Goal: Transaction & Acquisition: Download file/media

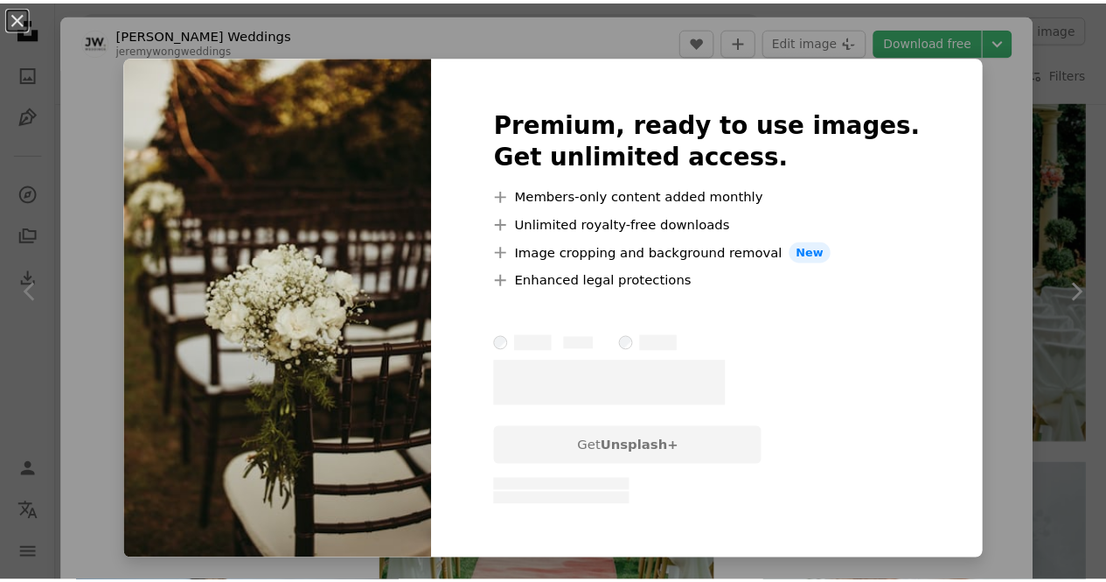
scroll to position [1312, 0]
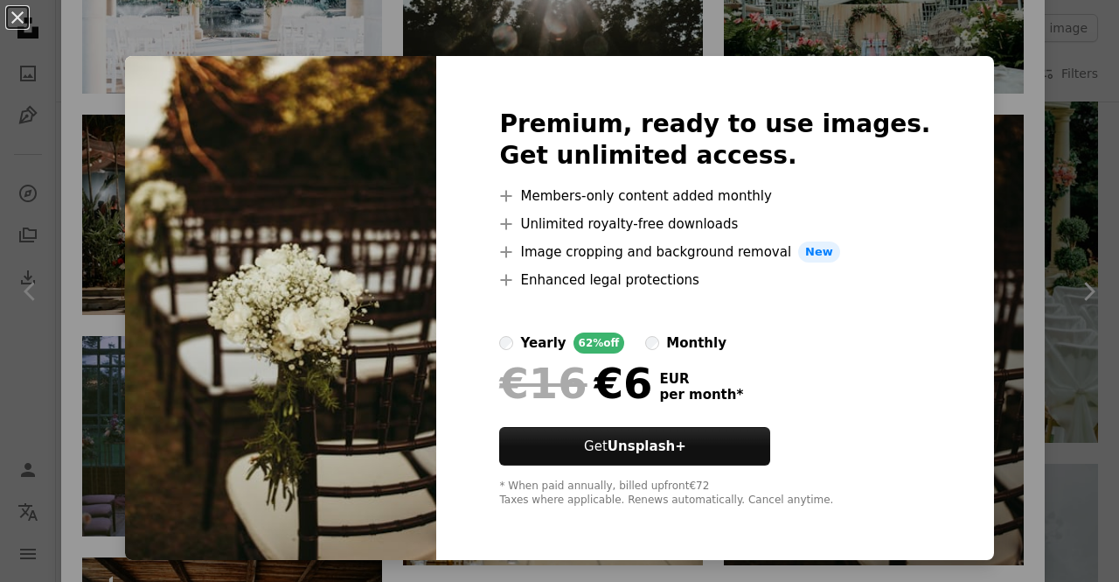
click at [1067, 375] on div "An X shape Premium, ready to use images. Get unlimited access. A plus sign Memb…" at bounding box center [559, 291] width 1119 height 582
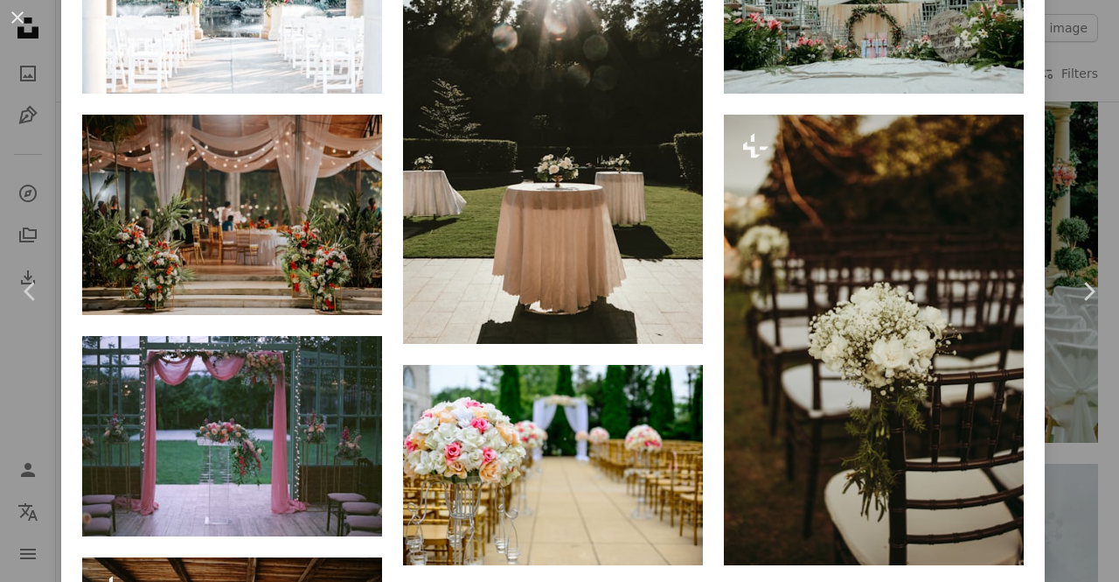
click at [1061, 383] on div "An X shape Chevron left Chevron right [PERSON_NAME] Weddings jeremywongweddings…" at bounding box center [559, 291] width 1119 height 582
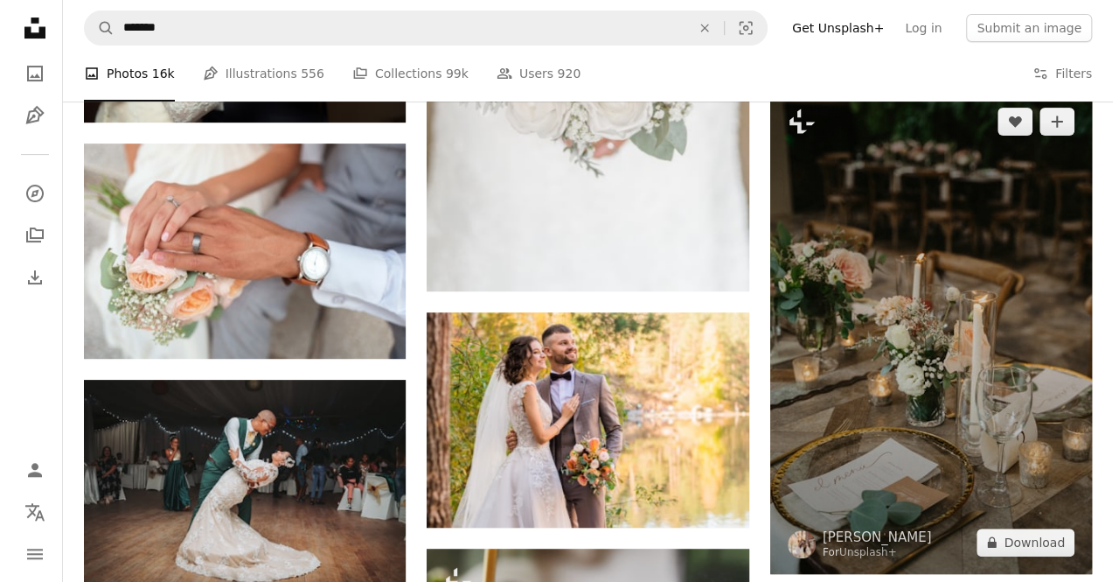
scroll to position [3586, 0]
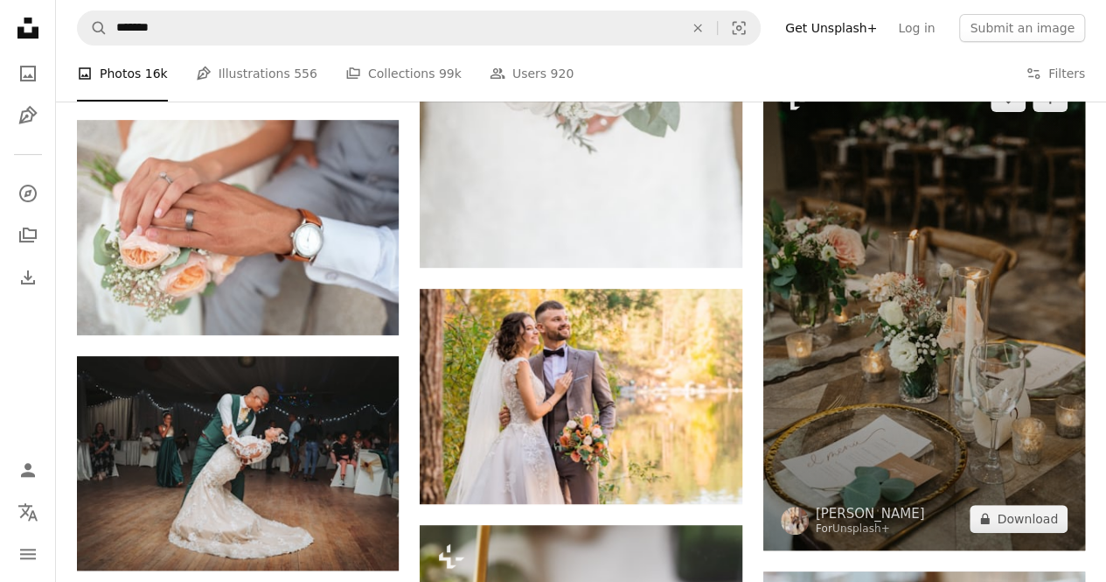
click at [958, 210] on img at bounding box center [925, 308] width 322 height 484
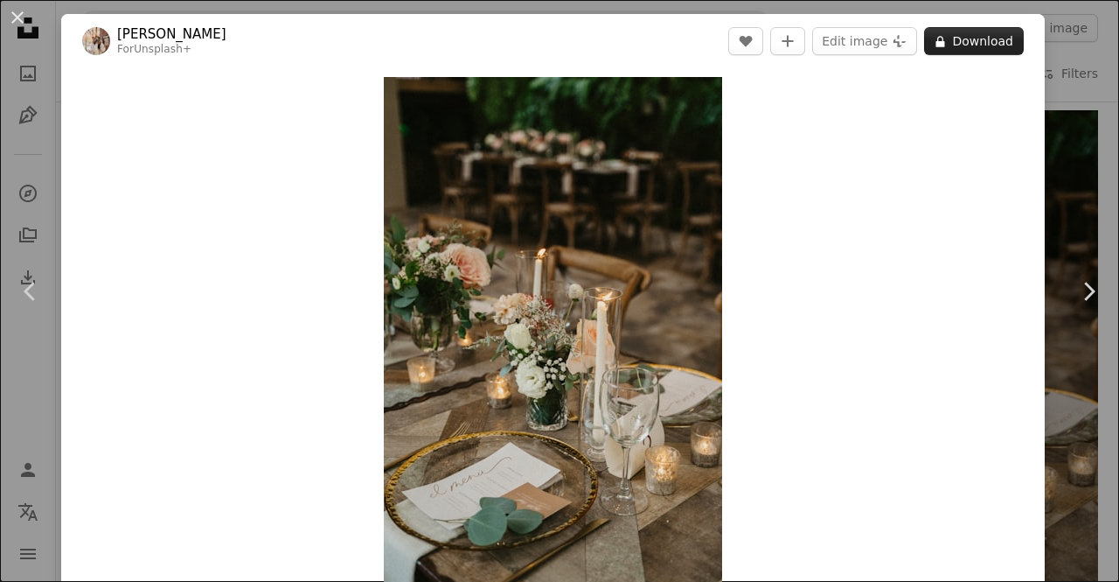
click at [957, 42] on button "A lock Download" at bounding box center [974, 41] width 100 height 28
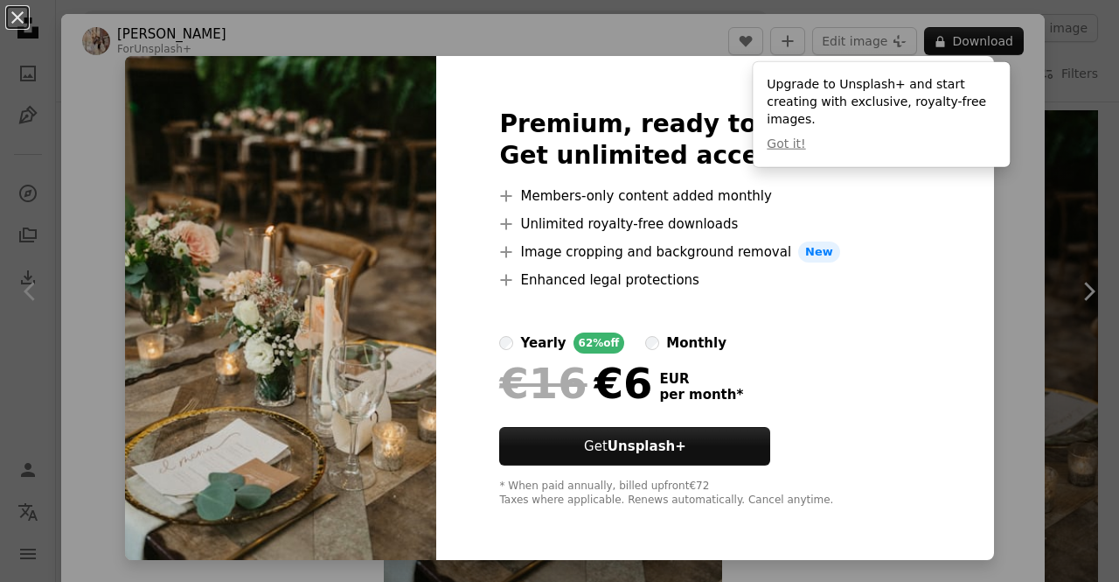
click at [1045, 195] on div "An X shape Premium, ready to use images. Get unlimited access. A plus sign Memb…" at bounding box center [559, 291] width 1119 height 582
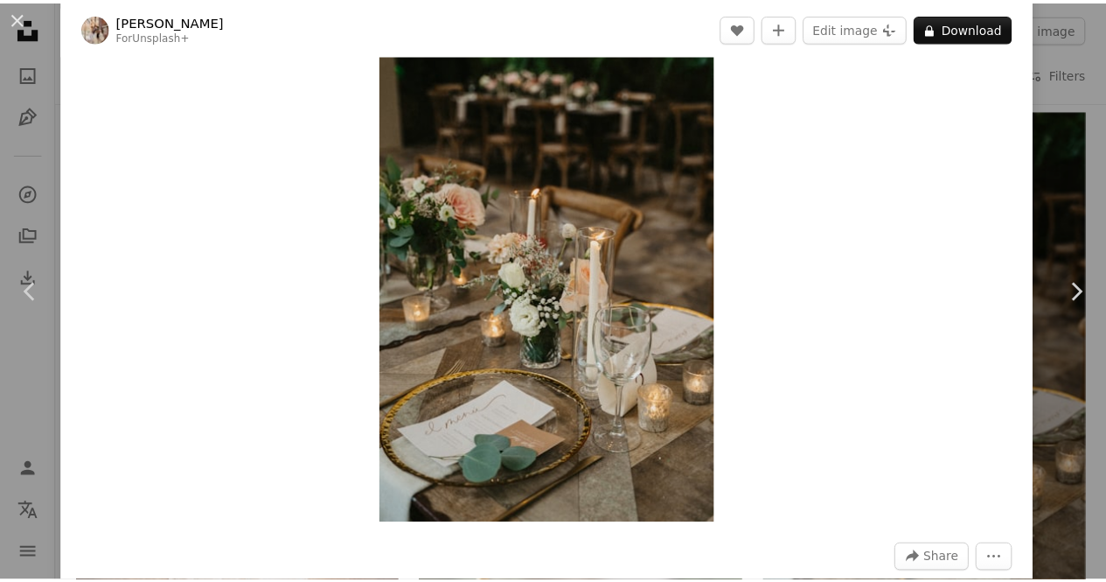
scroll to position [87, 0]
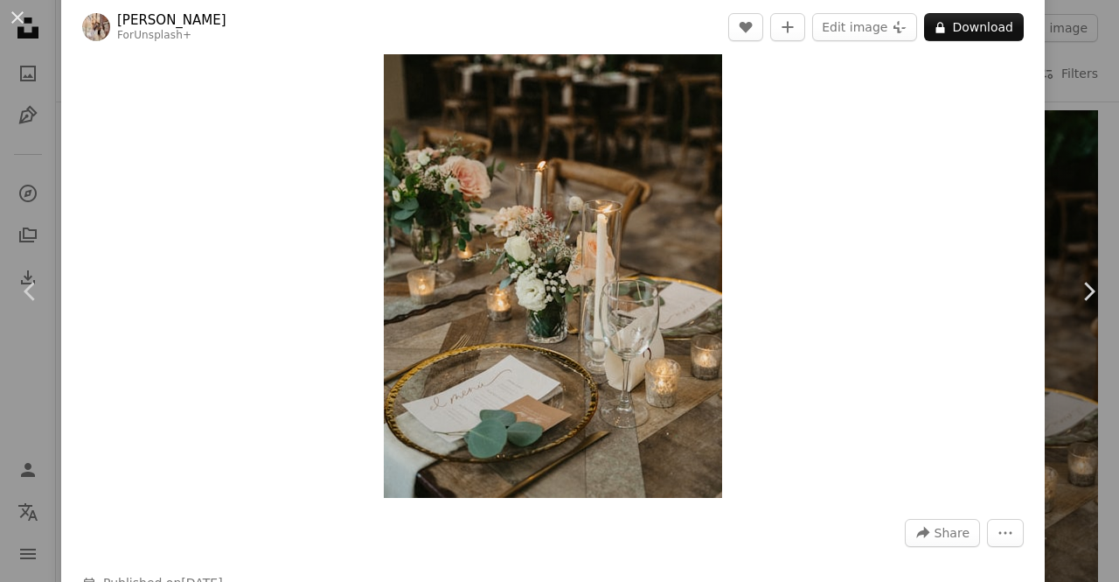
click at [1041, 195] on div "An X shape Chevron left Chevron right [PERSON_NAME] For Unsplash+ A heart A plu…" at bounding box center [559, 291] width 1119 height 582
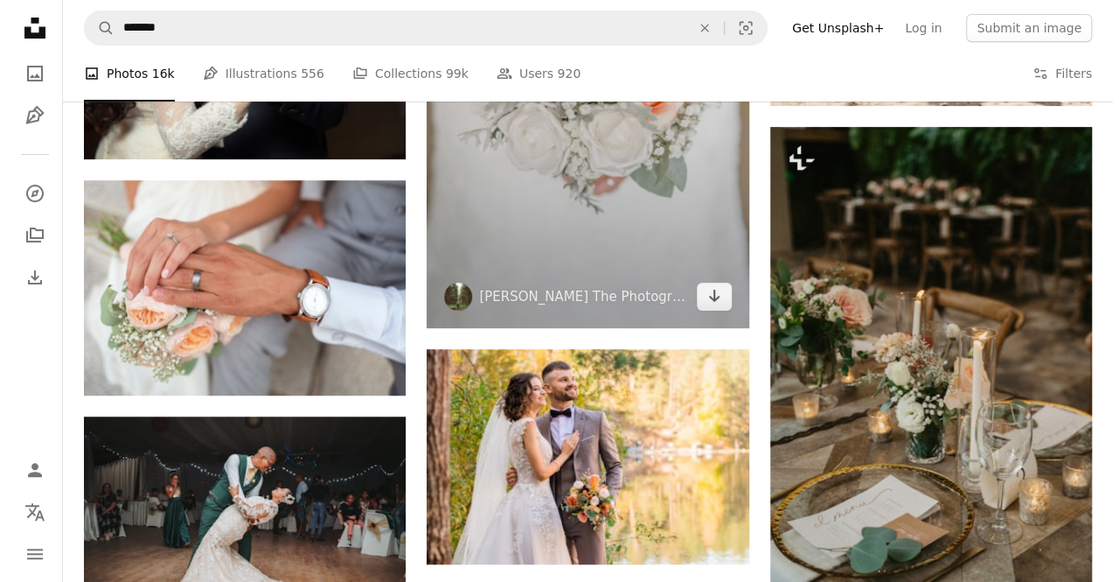
scroll to position [3498, 0]
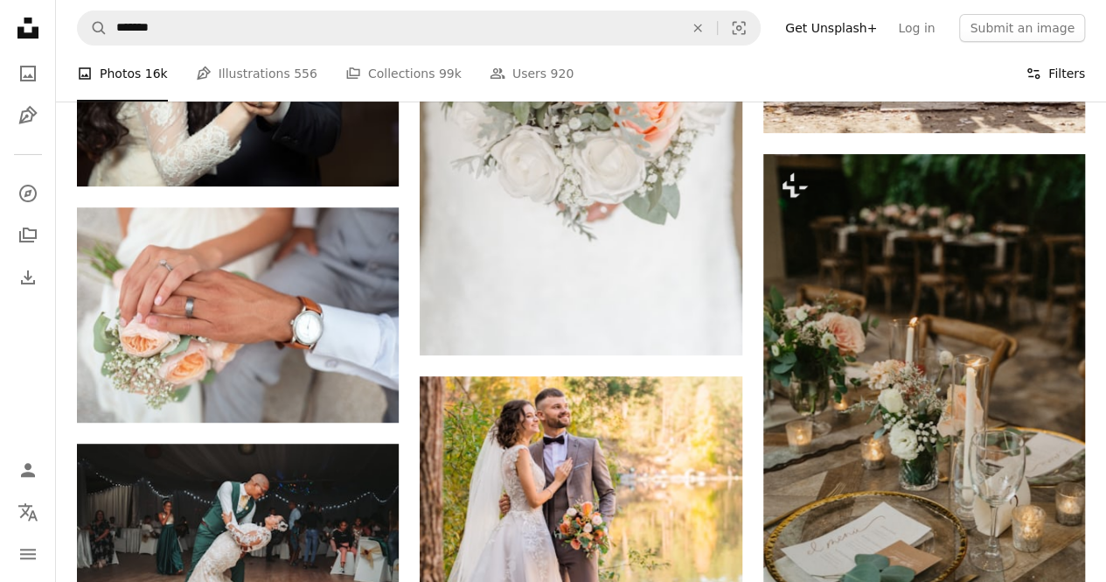
click at [1048, 74] on button "Filters Filters" at bounding box center [1055, 73] width 59 height 56
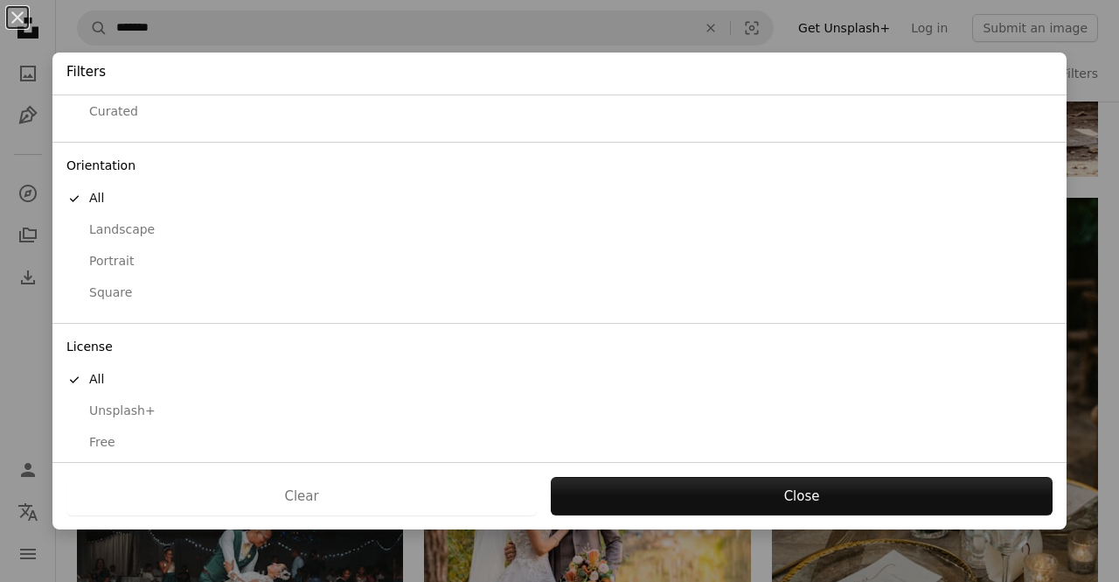
scroll to position [109, 0]
click at [107, 430] on div "Free" at bounding box center [559, 435] width 987 height 17
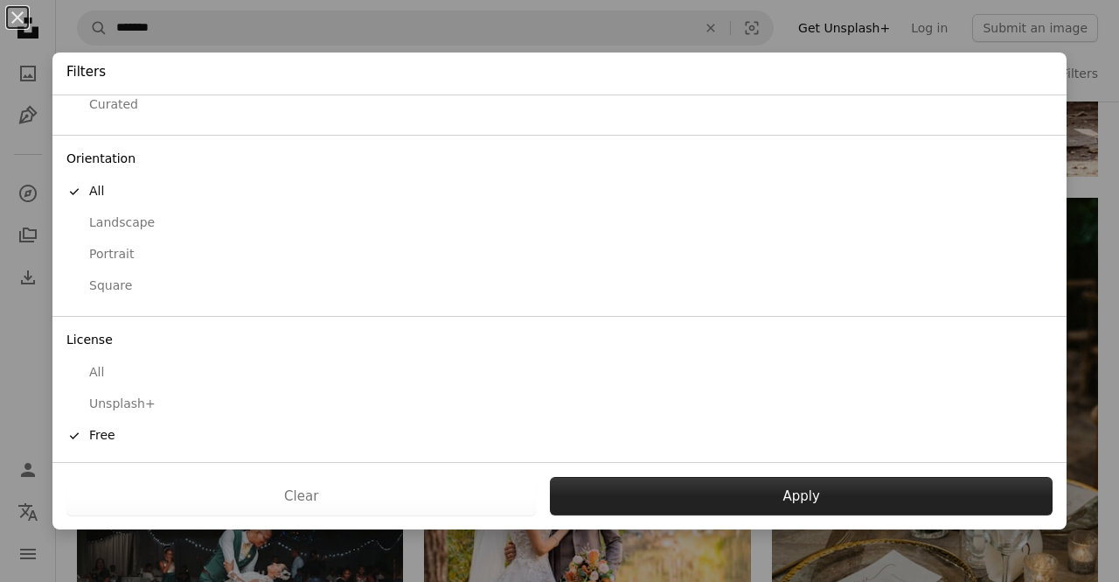
click at [689, 500] on button "Apply" at bounding box center [801, 496] width 503 height 38
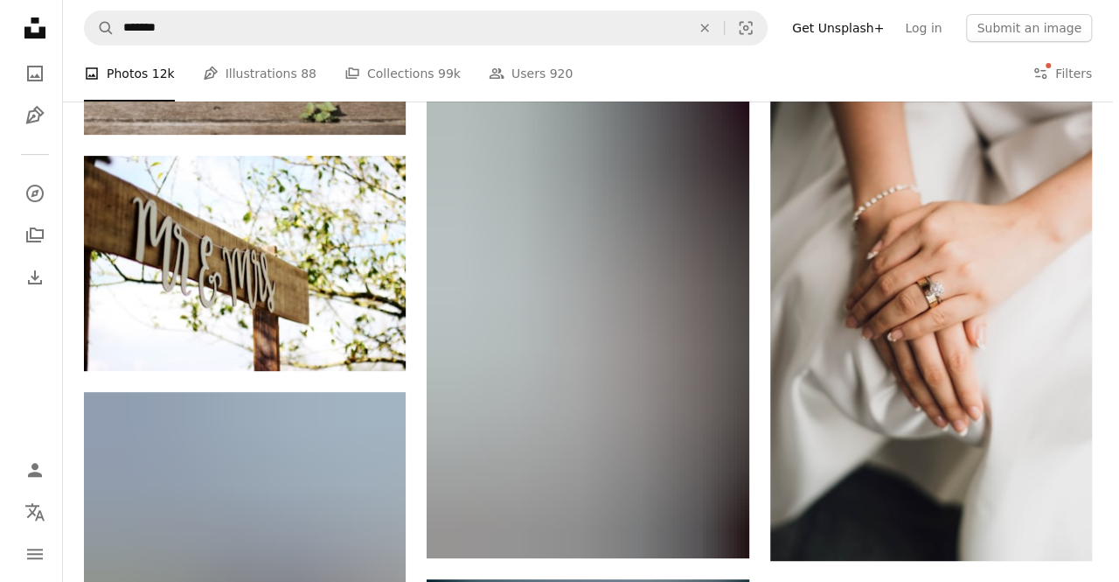
scroll to position [3411, 0]
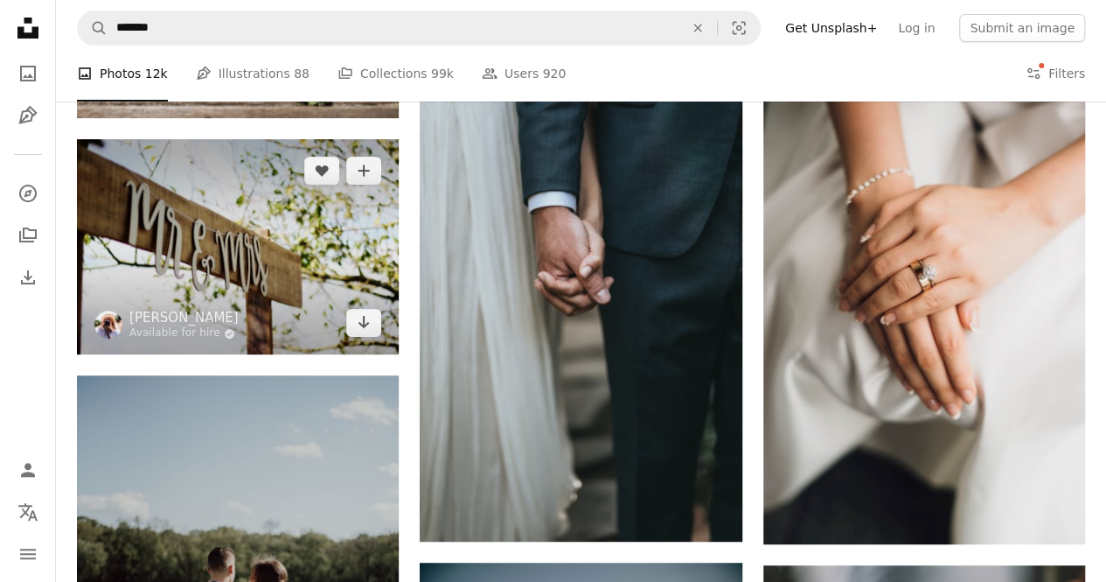
click at [268, 225] on img at bounding box center [238, 246] width 322 height 215
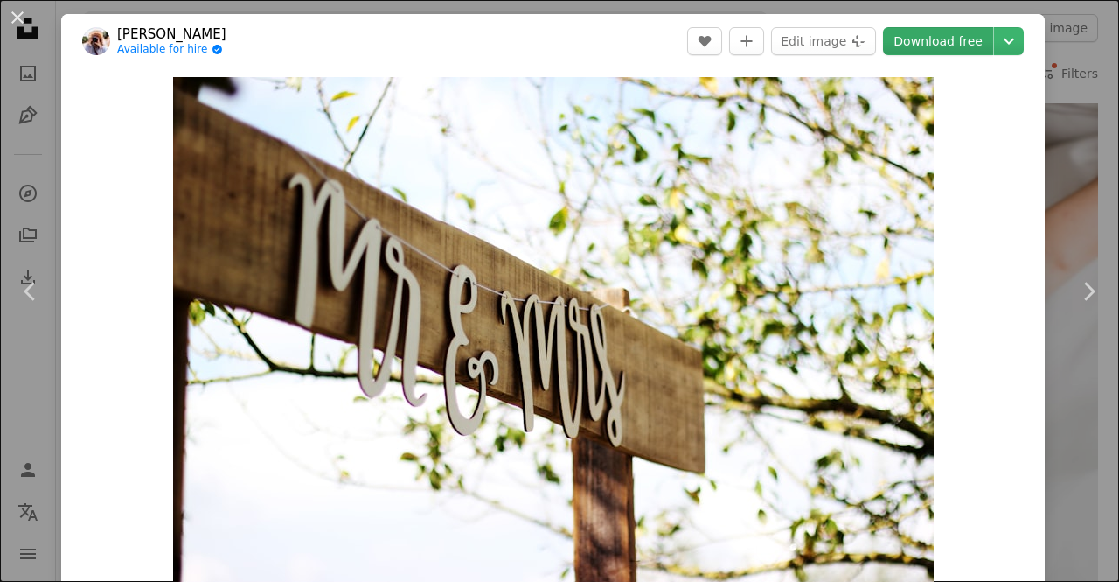
click at [915, 45] on link "Download free" at bounding box center [938, 41] width 110 height 28
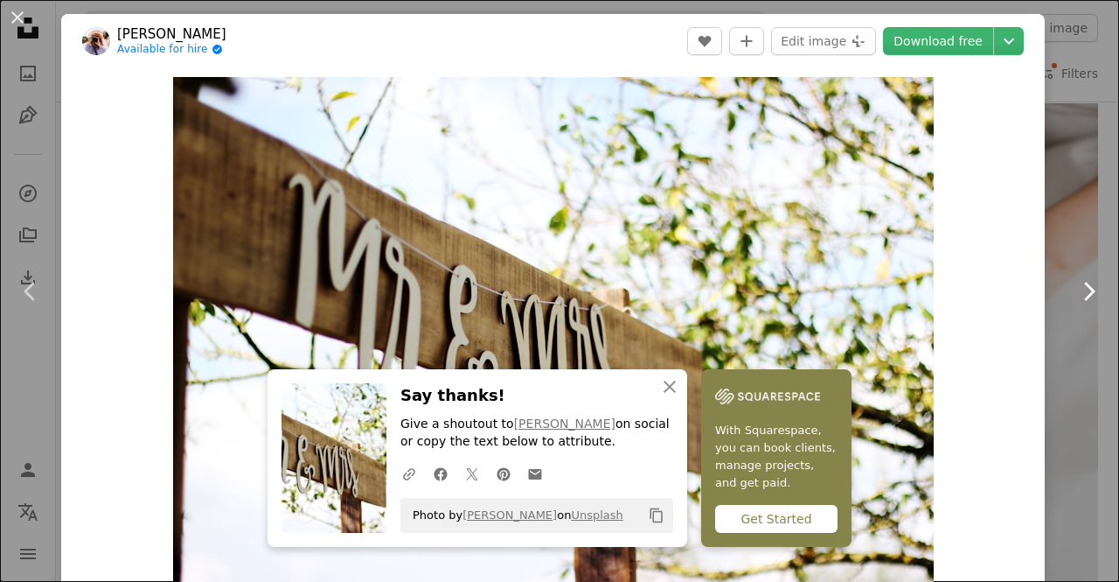
click at [1058, 331] on link "Chevron right" at bounding box center [1088, 291] width 61 height 168
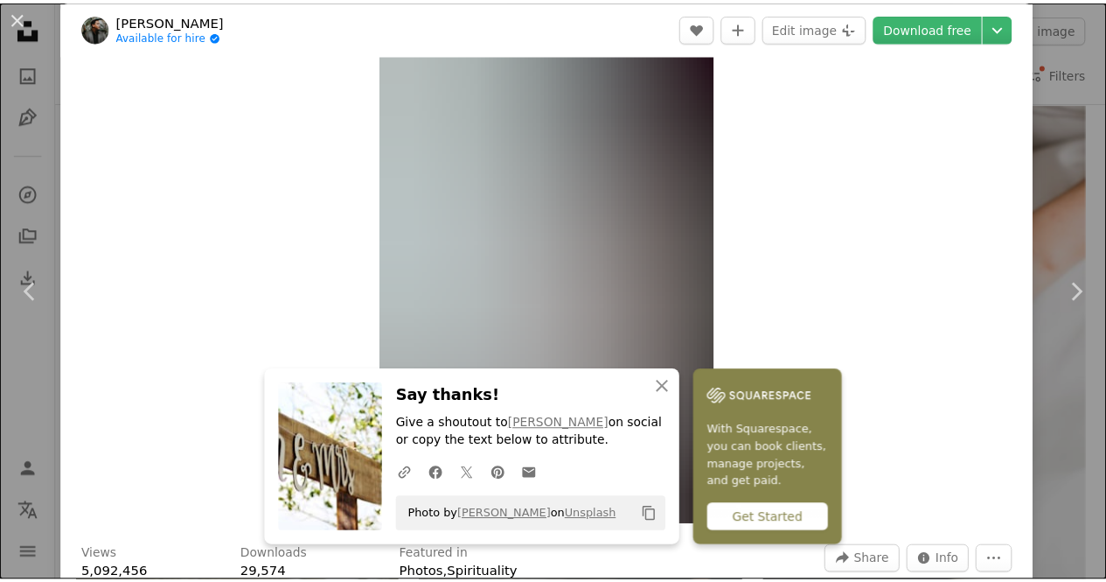
scroll to position [87, 0]
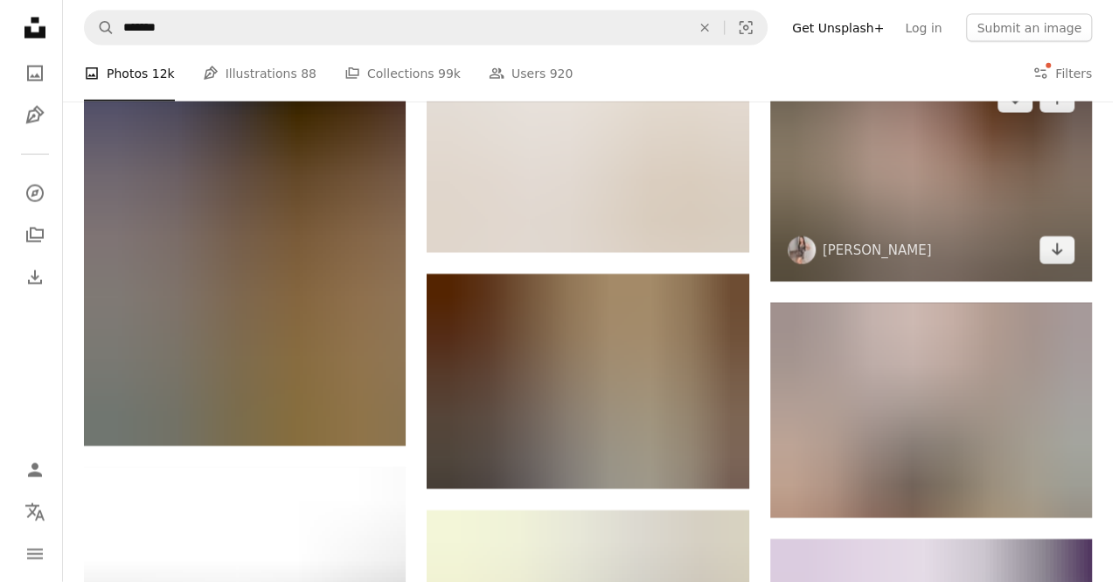
scroll to position [5422, 0]
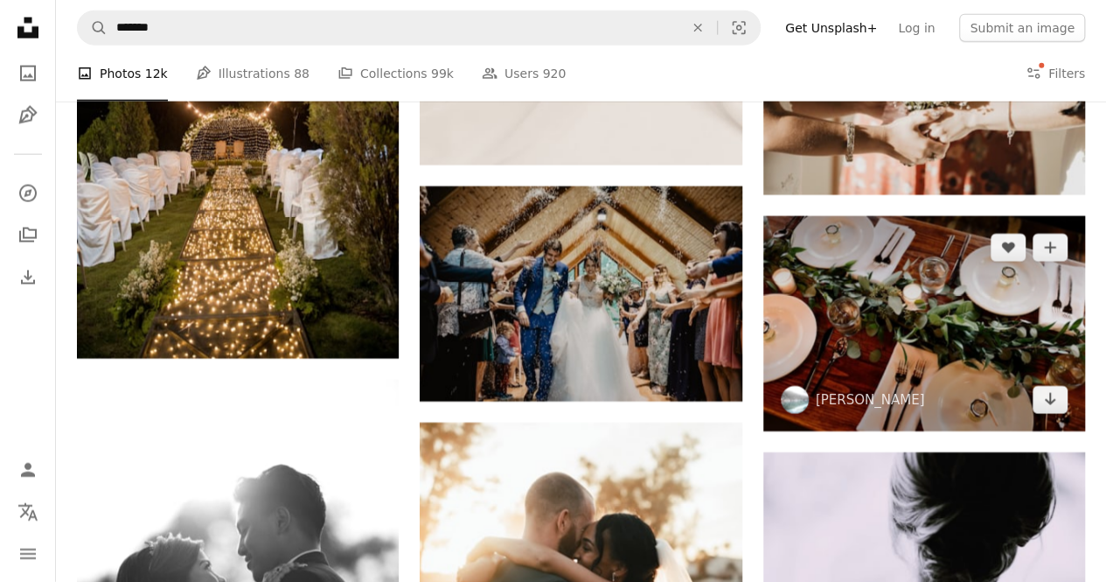
click at [917, 342] on img at bounding box center [925, 323] width 322 height 215
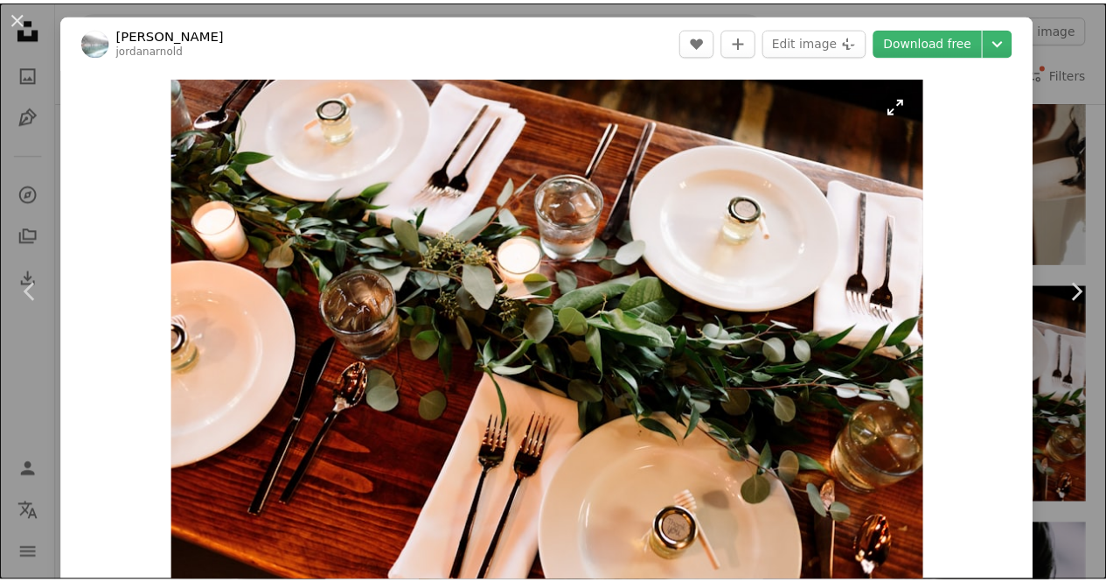
scroll to position [87, 0]
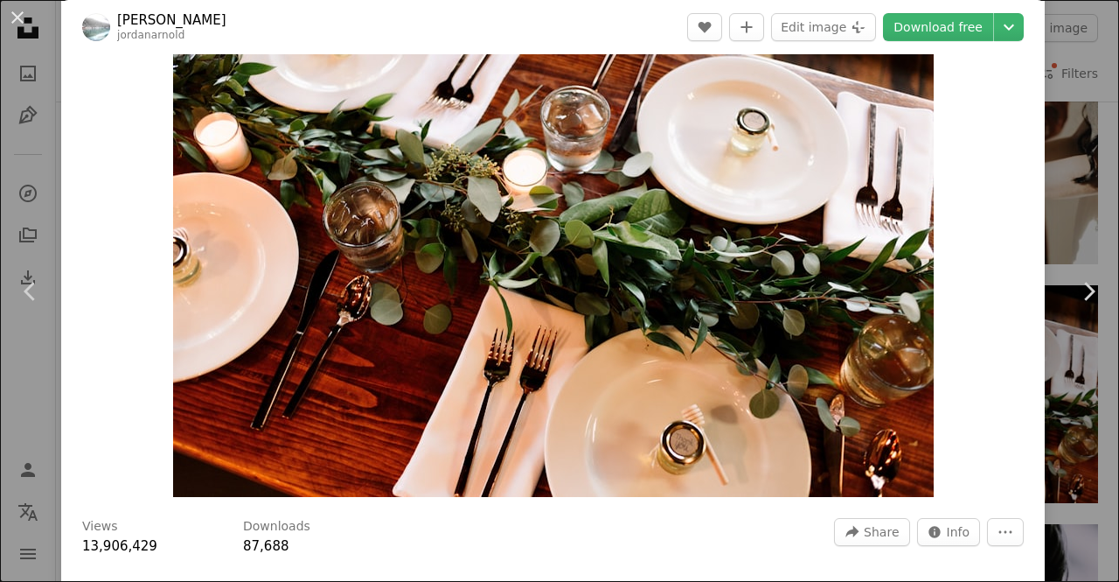
click at [1056, 434] on div "An X shape Chevron left Chevron right [PERSON_NAME] A heart A plus sign Edit im…" at bounding box center [559, 291] width 1119 height 582
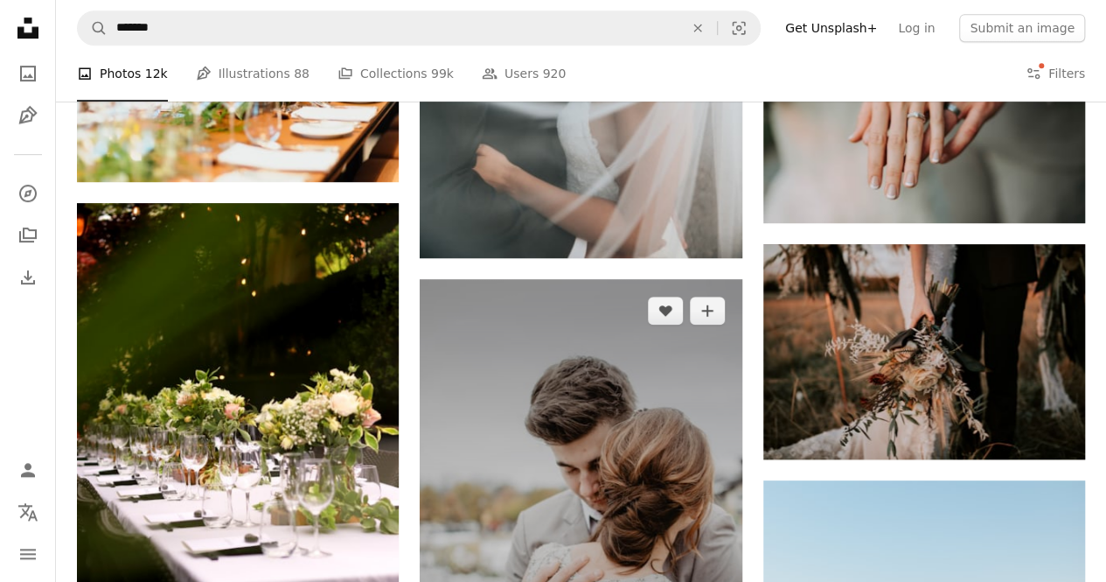
scroll to position [7172, 0]
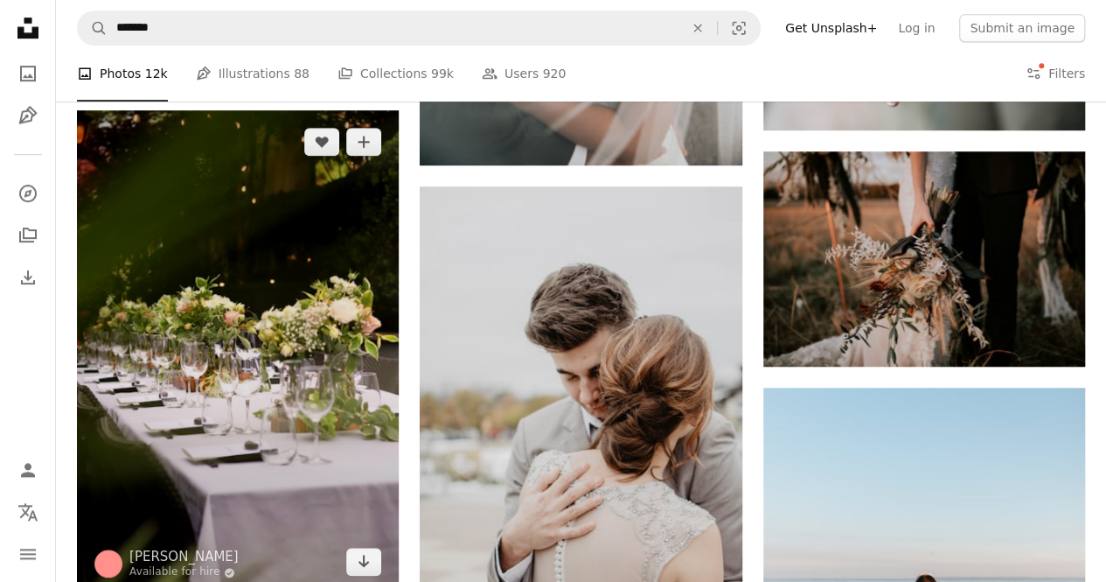
click at [277, 226] on img at bounding box center [238, 351] width 322 height 483
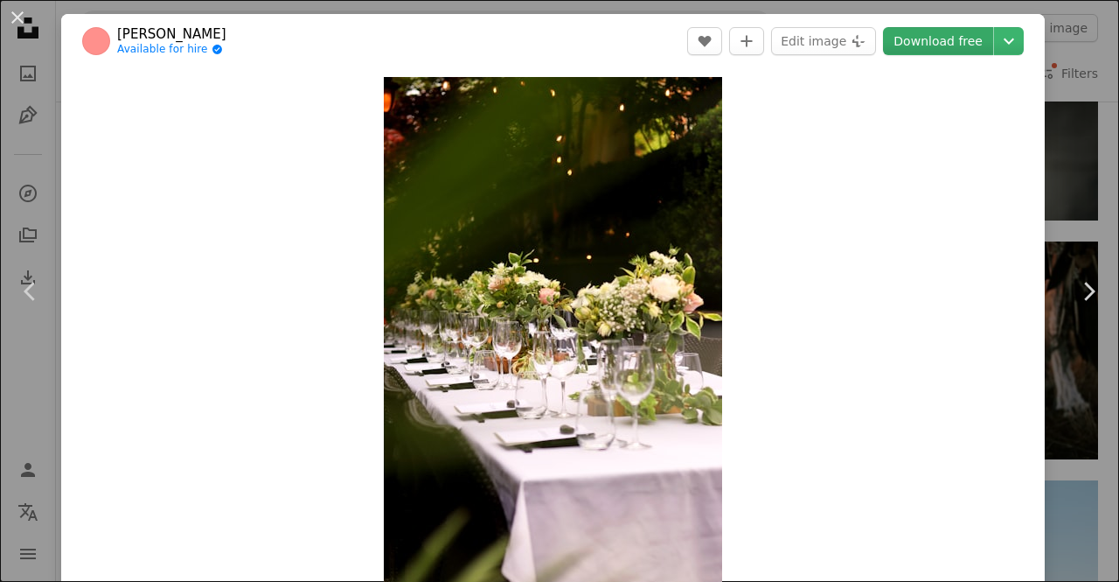
click at [938, 38] on link "Download free" at bounding box center [938, 41] width 110 height 28
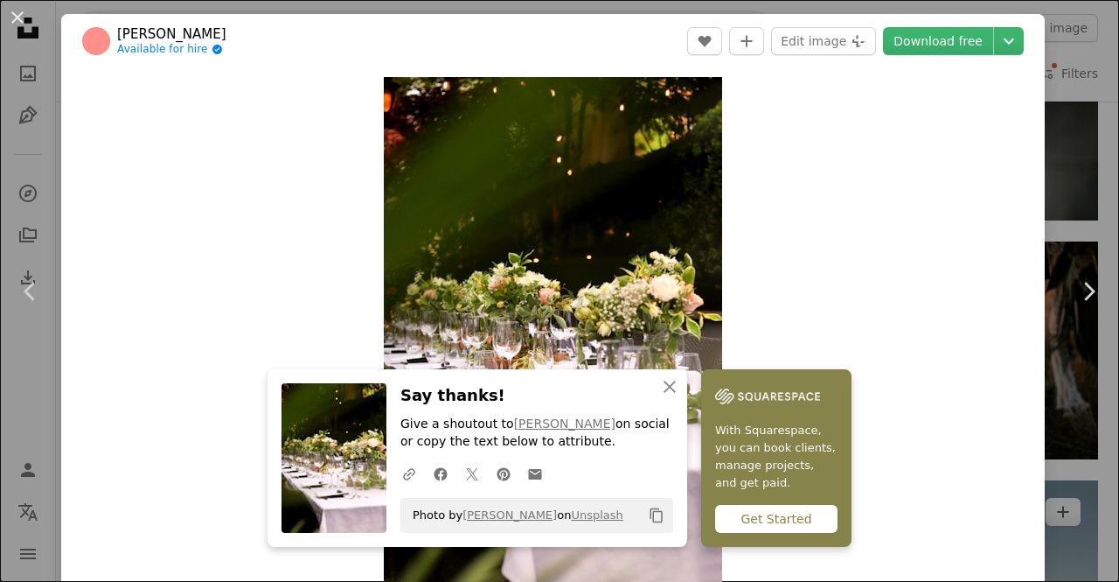
drag, startPoint x: 1084, startPoint y: 402, endPoint x: 1076, endPoint y: 401, distance: 8.8
click at [1084, 402] on div "An X shape Chevron left Chevron right [PERSON_NAME] Available for hire A checkm…" at bounding box center [559, 291] width 1119 height 582
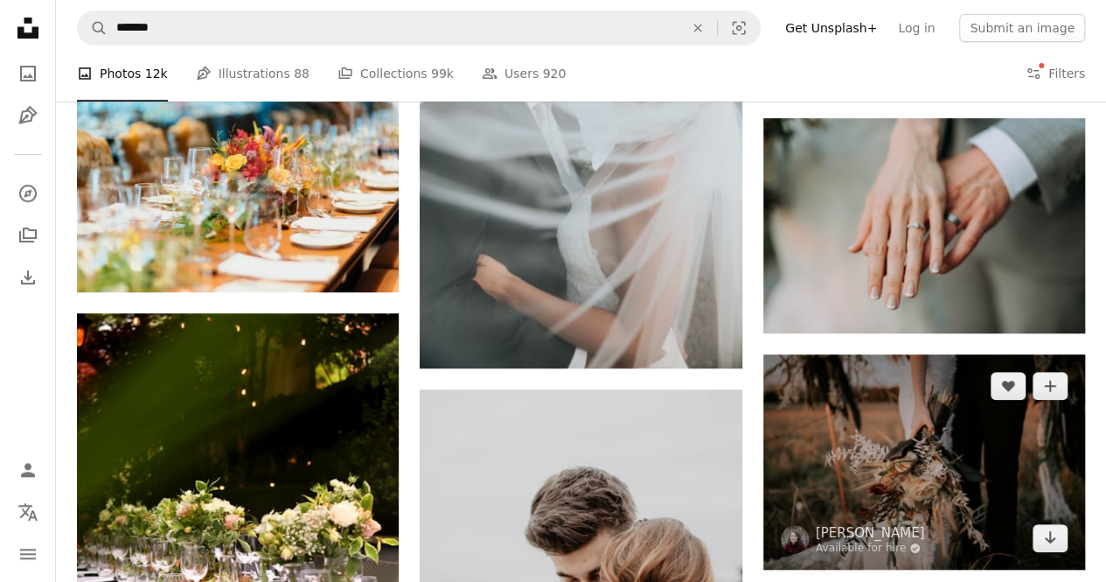
scroll to position [6997, 0]
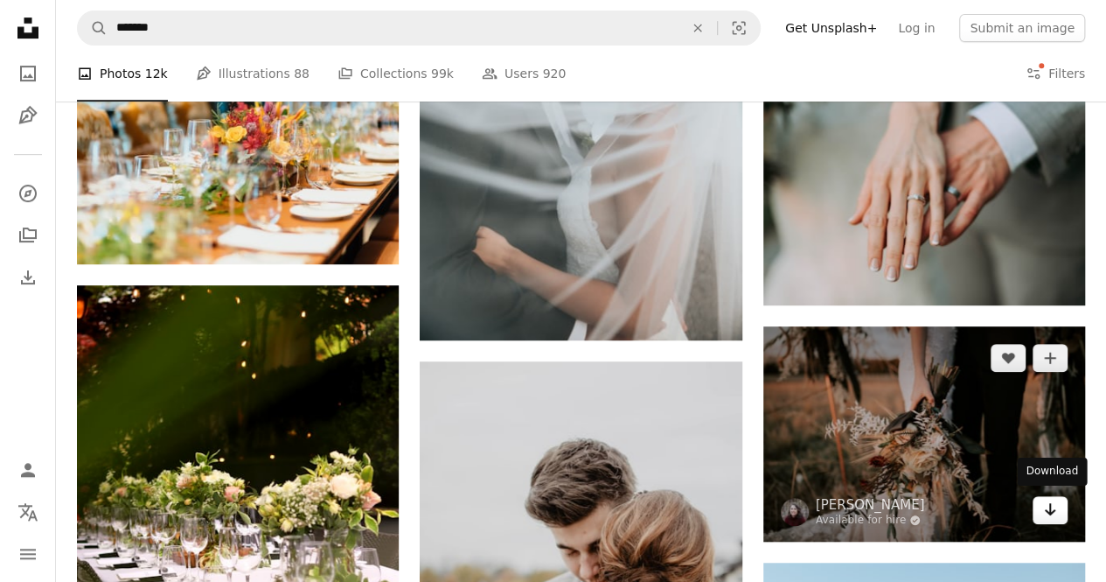
click at [1048, 511] on icon "Arrow pointing down" at bounding box center [1050, 509] width 14 height 21
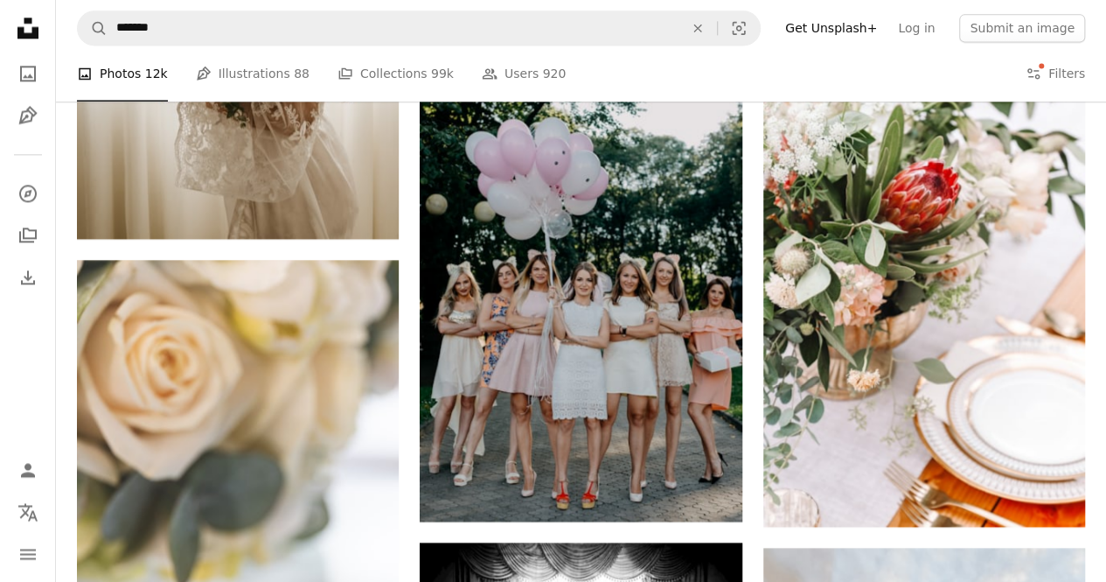
scroll to position [11282, 0]
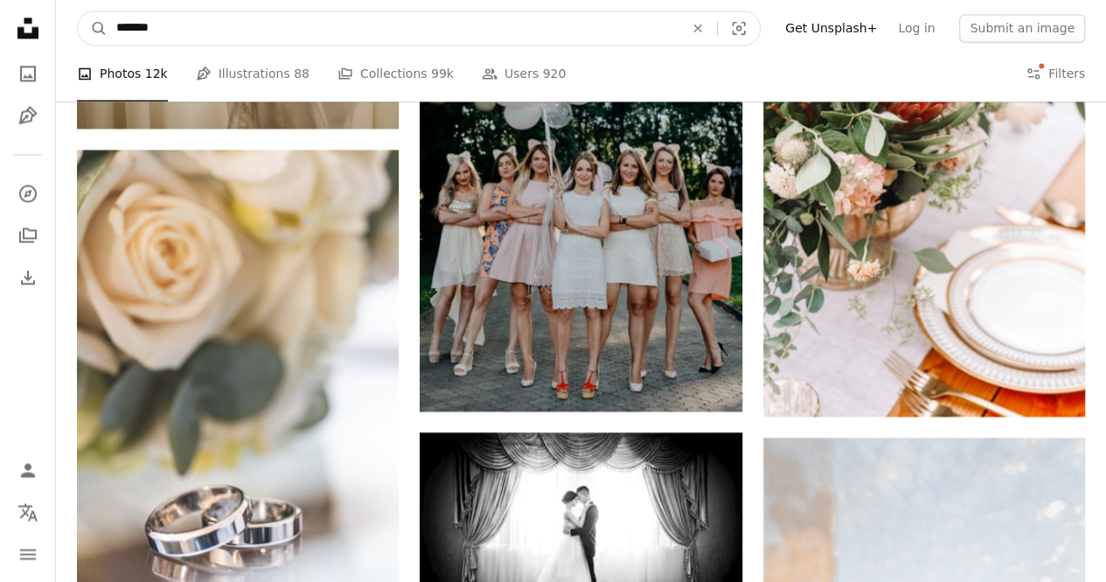
click at [238, 36] on input "*******" at bounding box center [393, 27] width 571 height 33
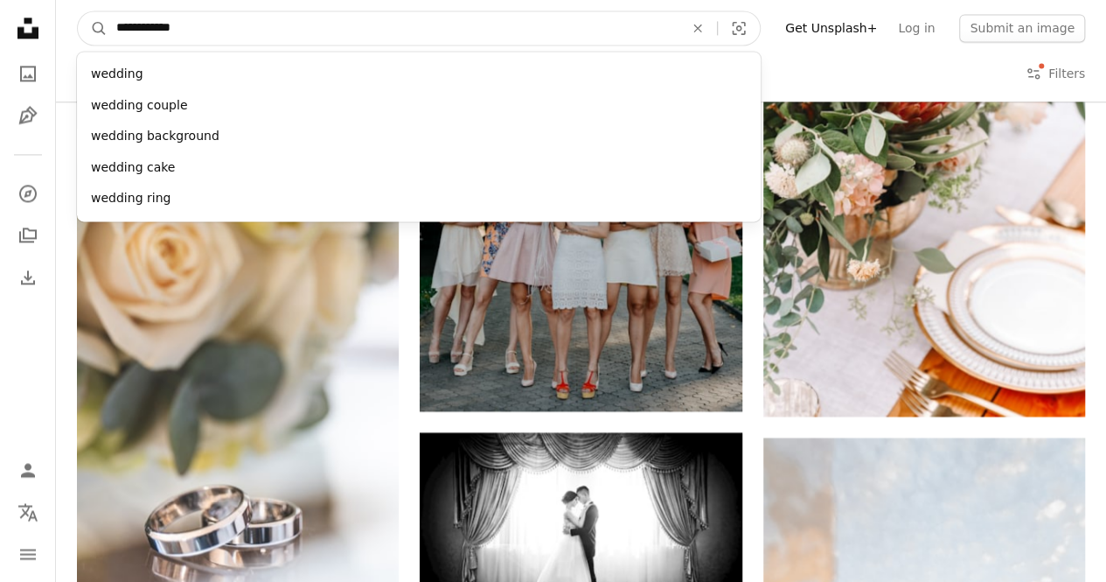
type input "**********"
click button "A magnifying glass" at bounding box center [93, 27] width 30 height 33
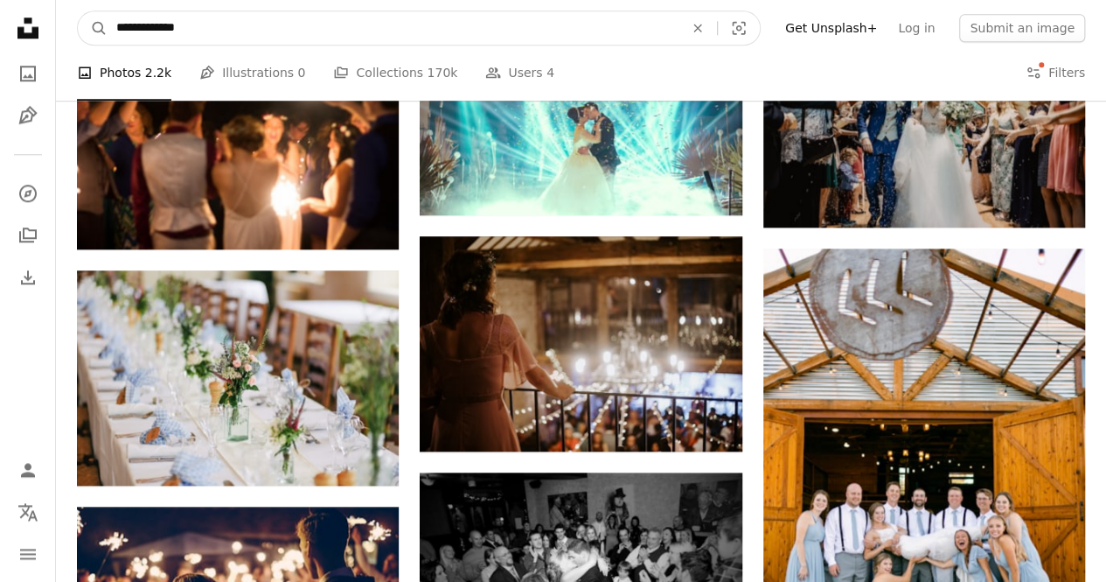
scroll to position [855, 0]
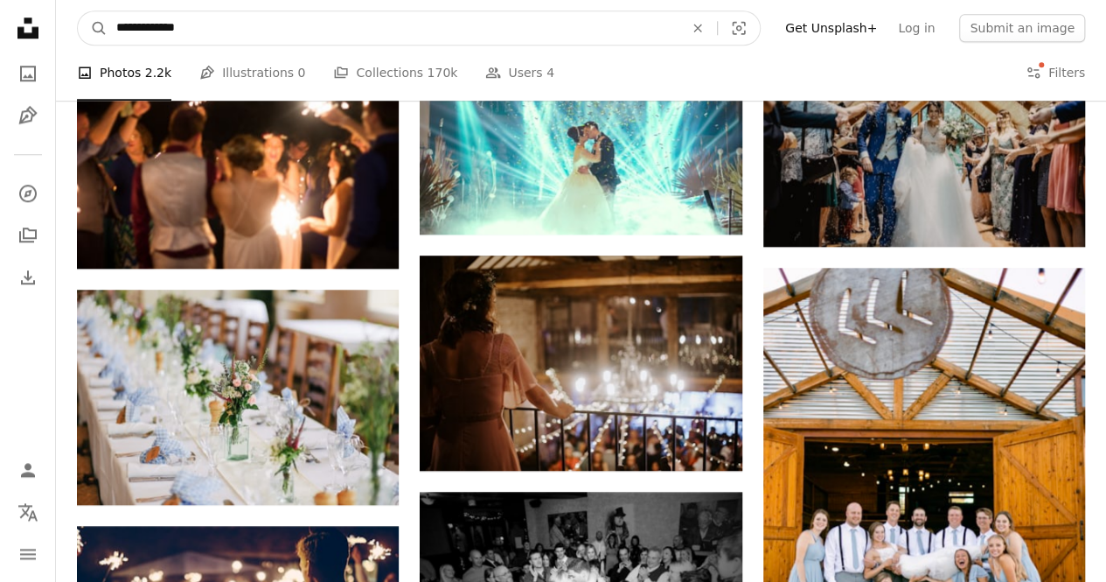
drag, startPoint x: 241, startPoint y: 29, endPoint x: 0, endPoint y: 8, distance: 241.4
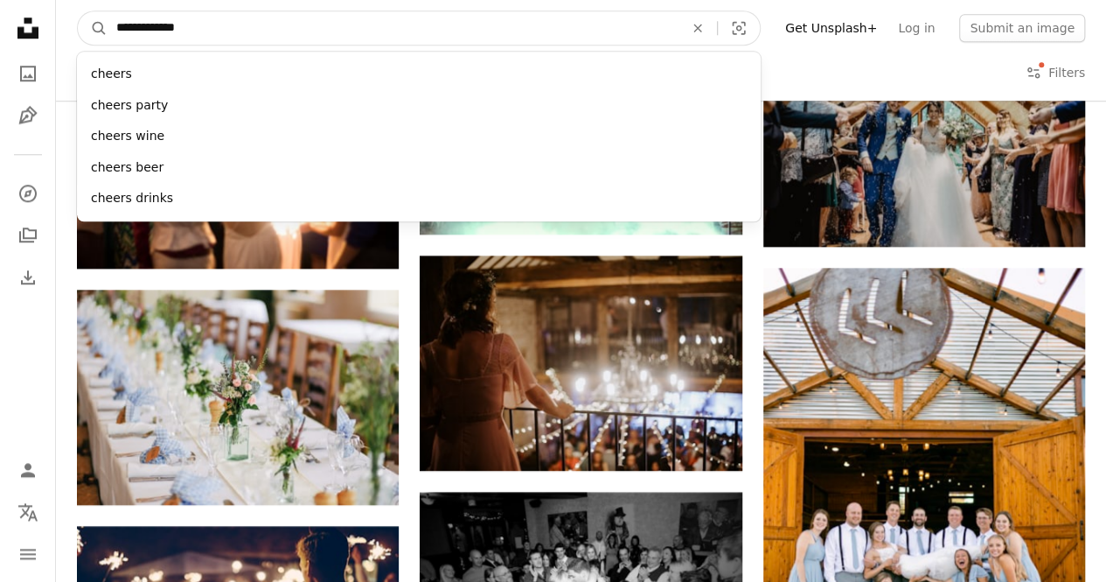
type input "**********"
click button "A magnifying glass" at bounding box center [93, 27] width 30 height 33
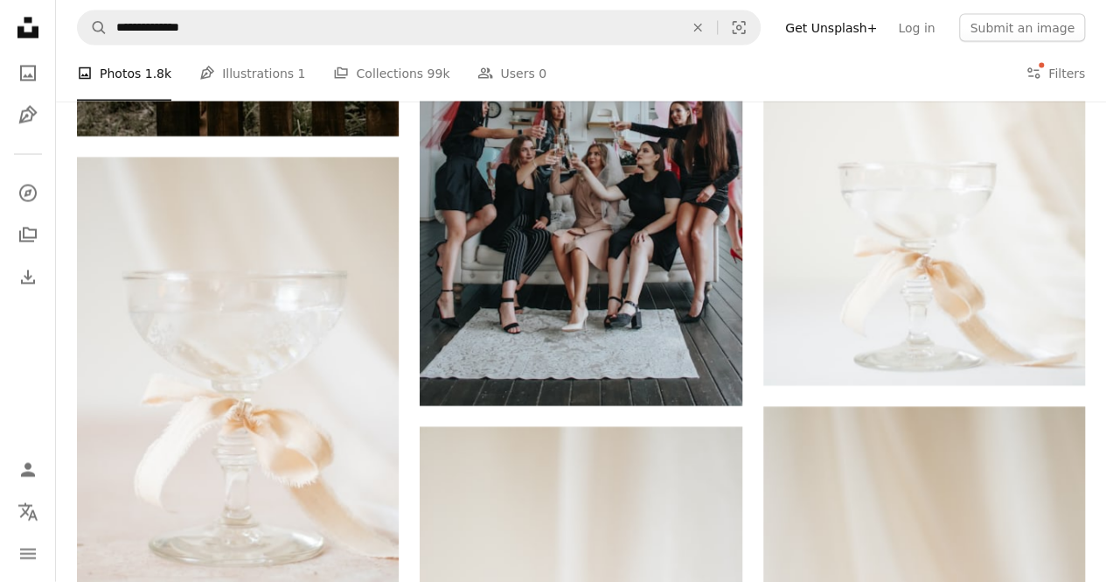
scroll to position [1662, 0]
